Goal: Navigation & Orientation: Find specific page/section

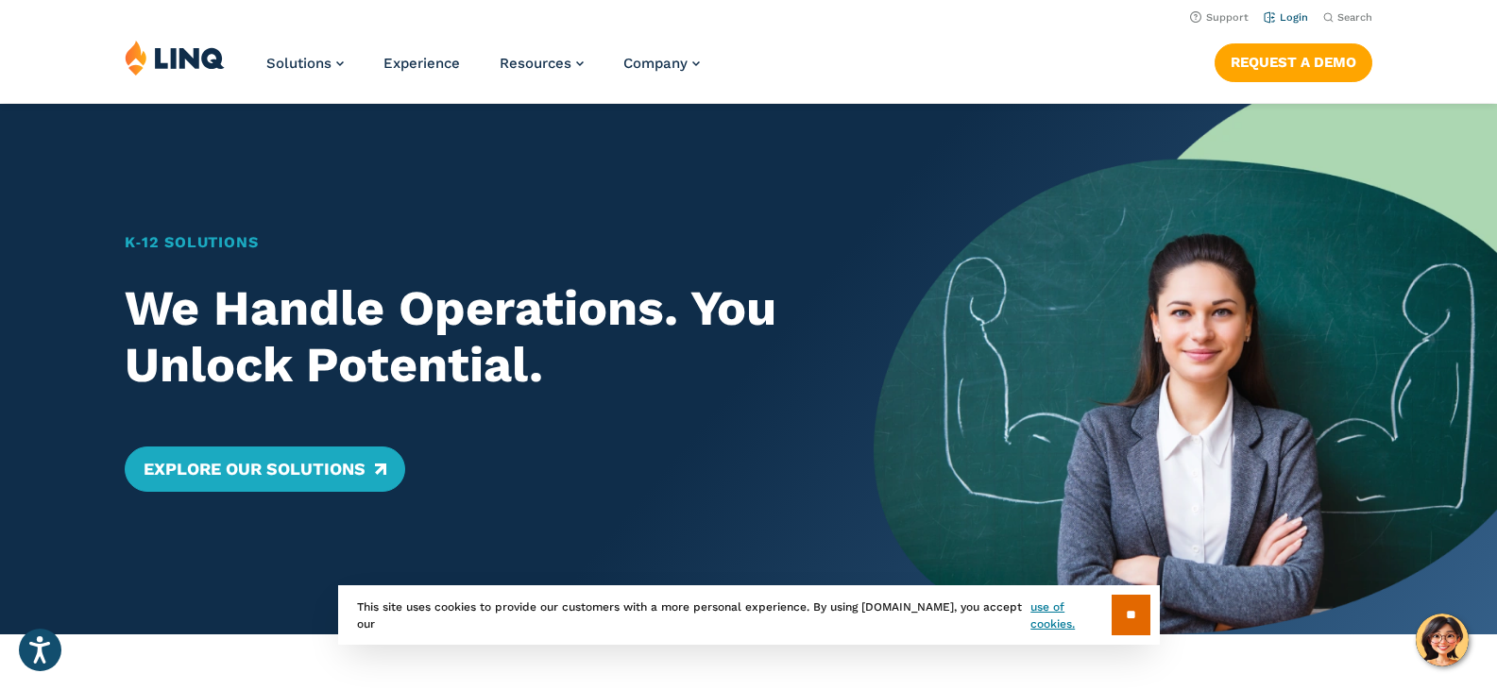
click at [1295, 13] on link "Login" at bounding box center [1285, 17] width 44 height 12
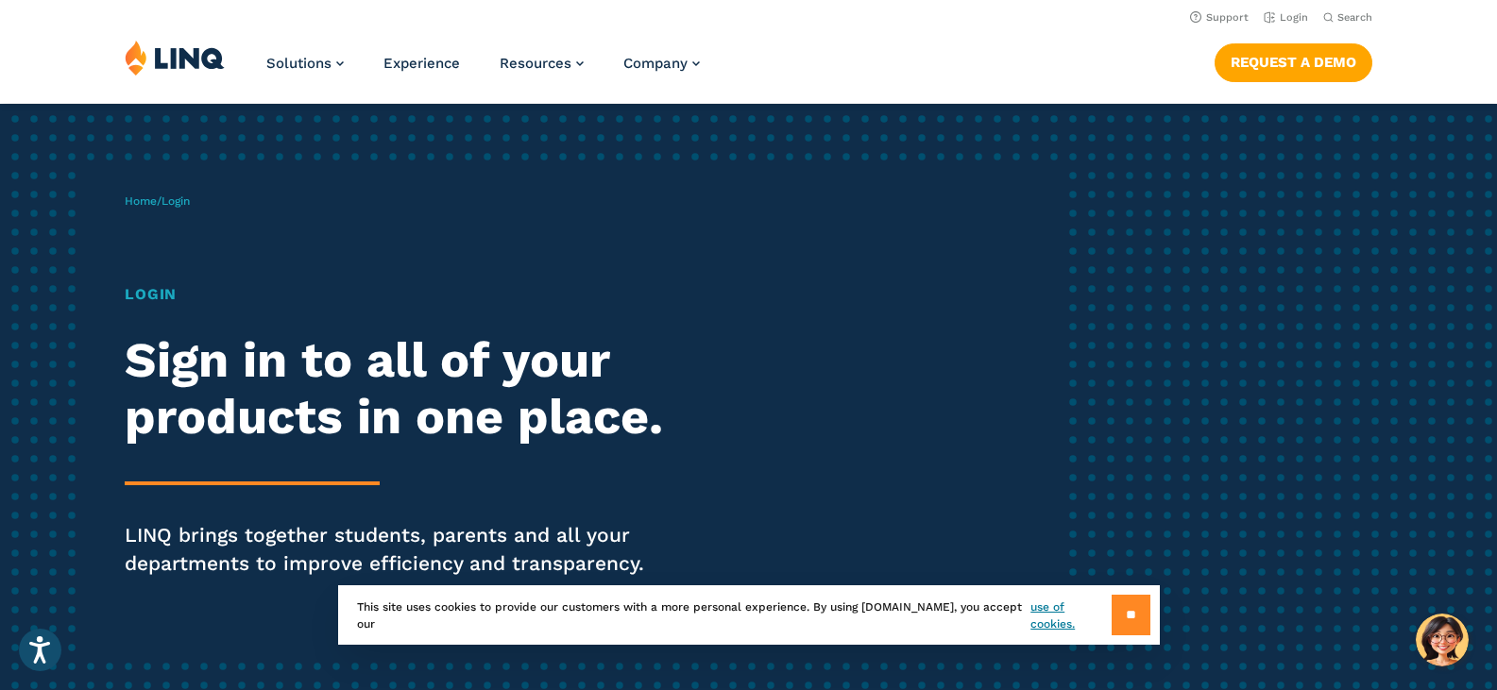
click at [1120, 610] on input "**" at bounding box center [1130, 615] width 39 height 41
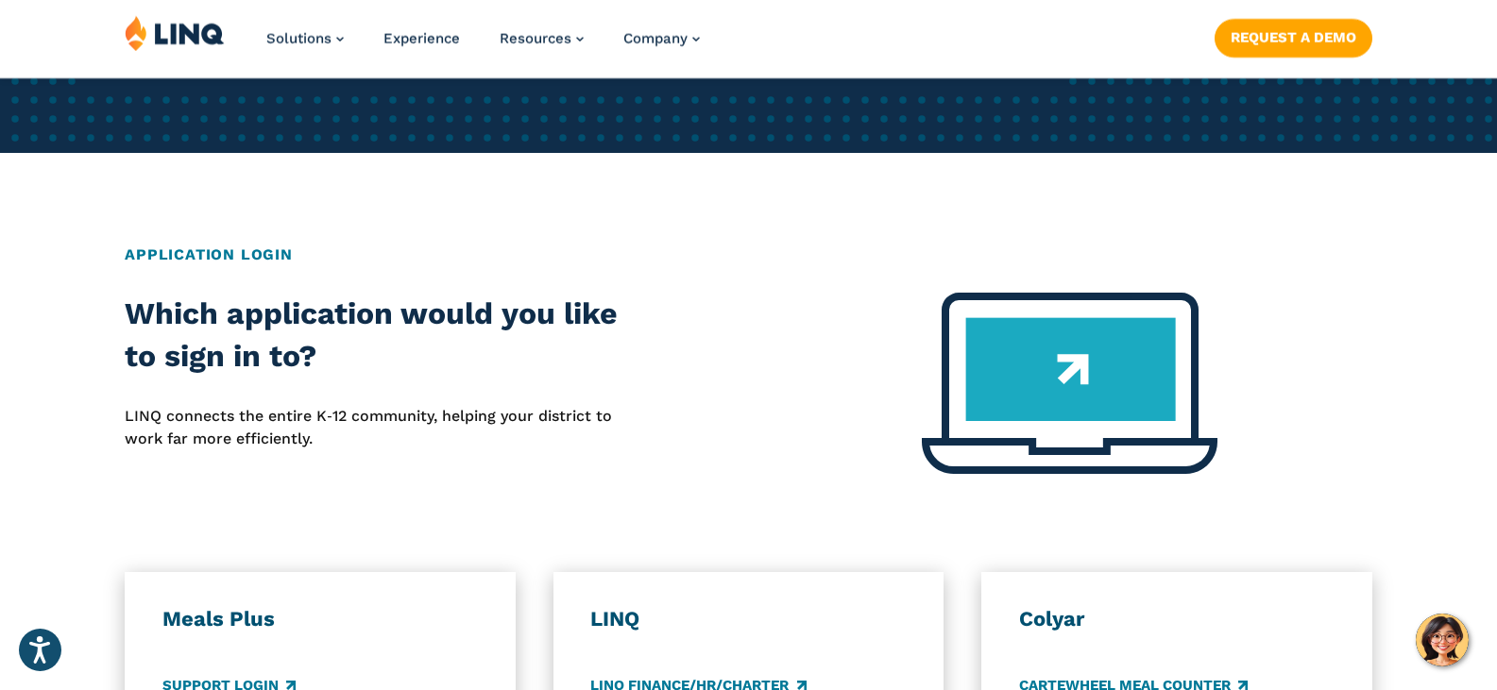
scroll to position [944, 0]
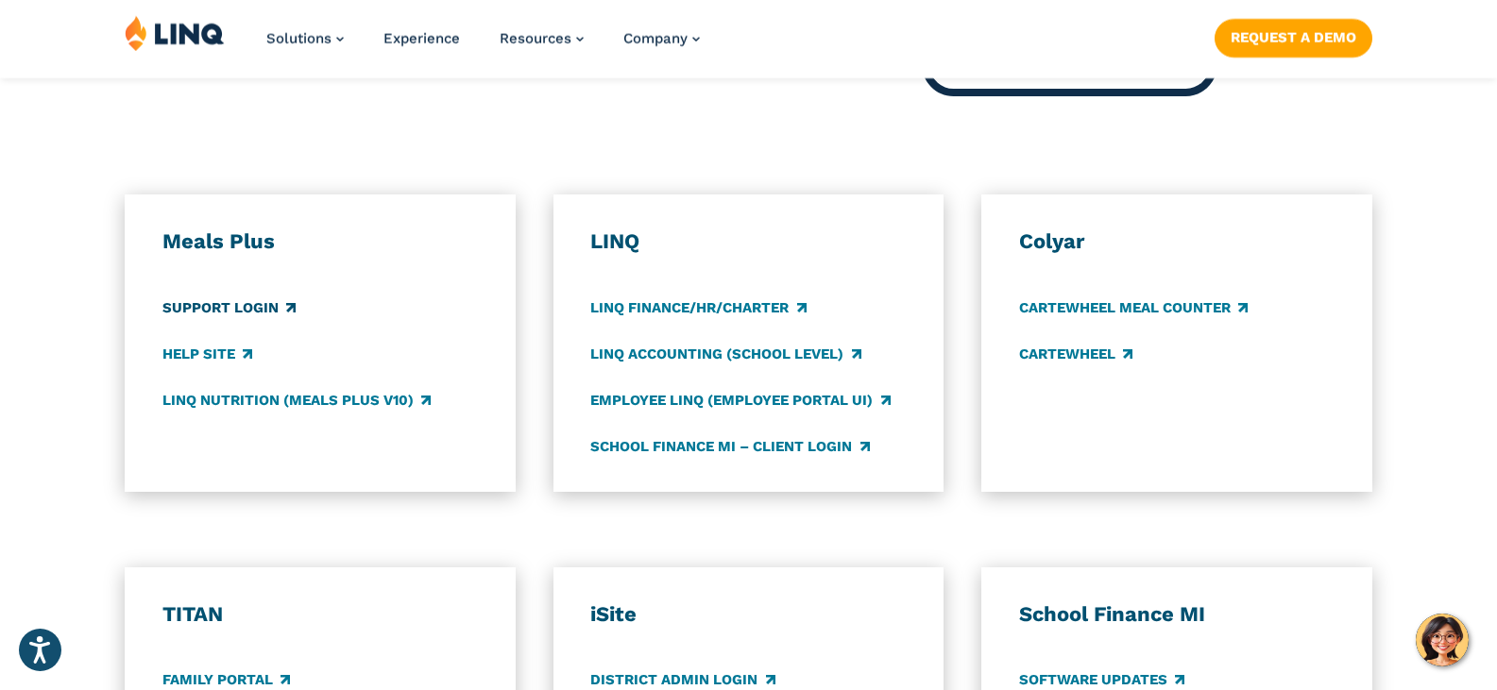
click at [279, 311] on link "Support Login" at bounding box center [228, 307] width 133 height 21
click at [670, 350] on link "LINQ Accounting (school level)" at bounding box center [725, 354] width 270 height 21
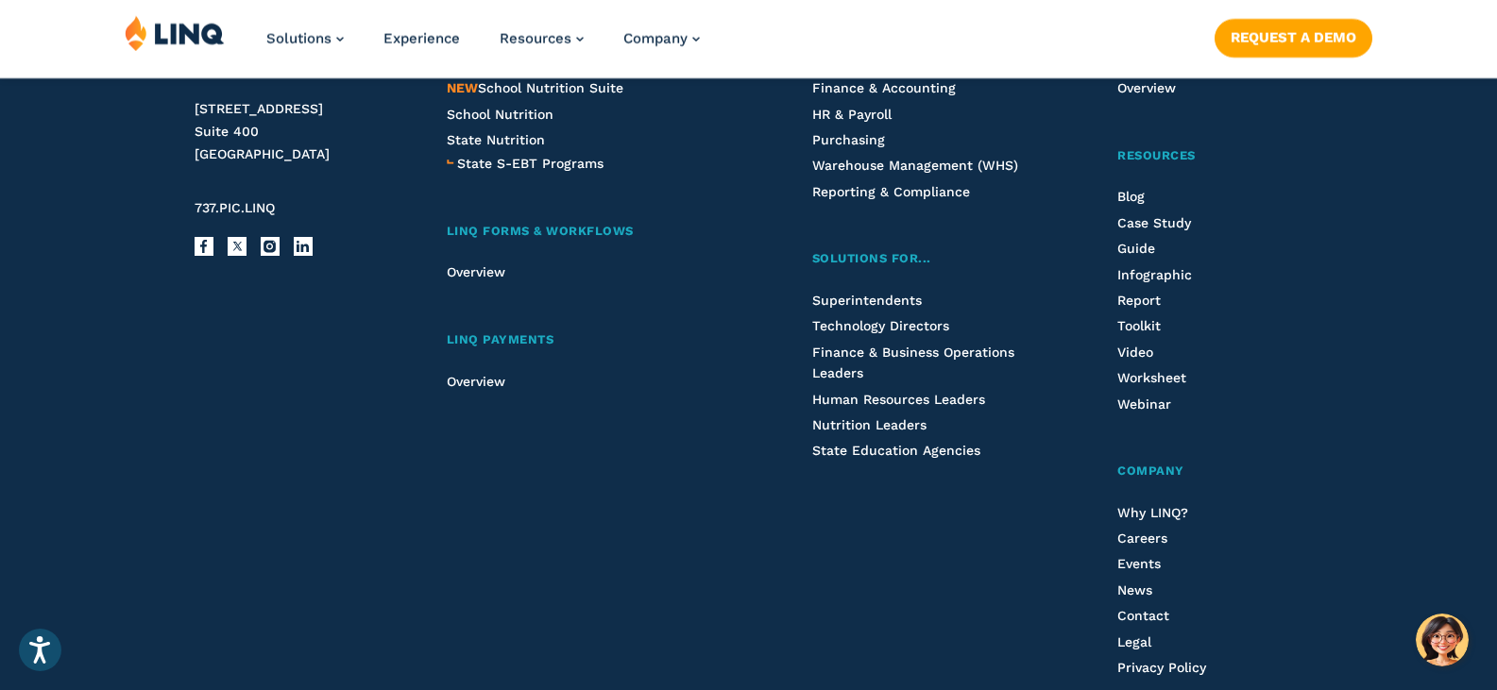
scroll to position [2266, 0]
